Goal: Navigation & Orientation: Find specific page/section

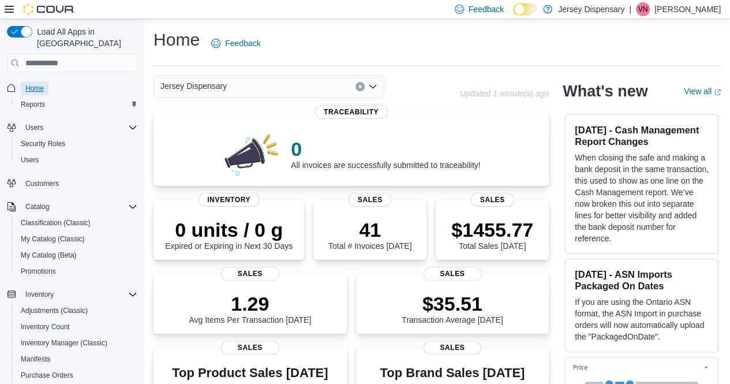
click at [37, 84] on span "Home" at bounding box center [34, 88] width 18 height 9
